Goal: Navigation & Orientation: Find specific page/section

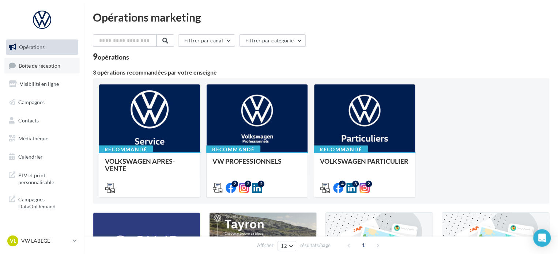
click at [47, 66] on span "Boîte de réception" at bounding box center [40, 65] width 42 height 6
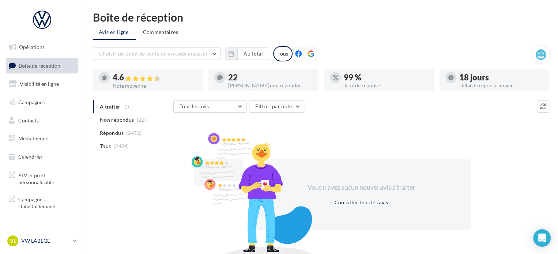
click at [60, 244] on p "VW LABEGE" at bounding box center [45, 240] width 49 height 7
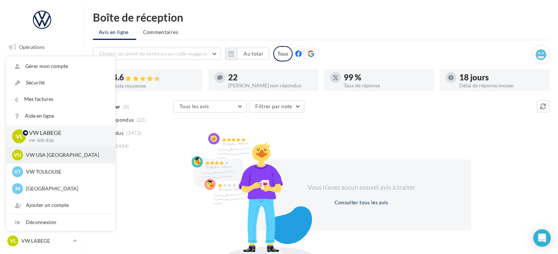
click at [60, 154] on p "VW USA [GEOGRAPHIC_DATA]" at bounding box center [66, 154] width 80 height 7
